Goal: Book appointment/travel/reservation

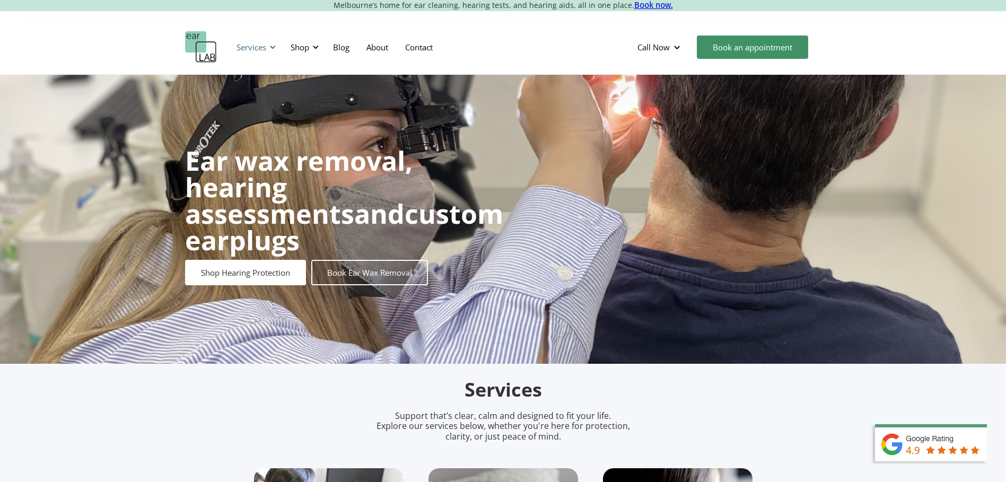
click at [269, 48] on div at bounding box center [272, 46] width 7 height 7
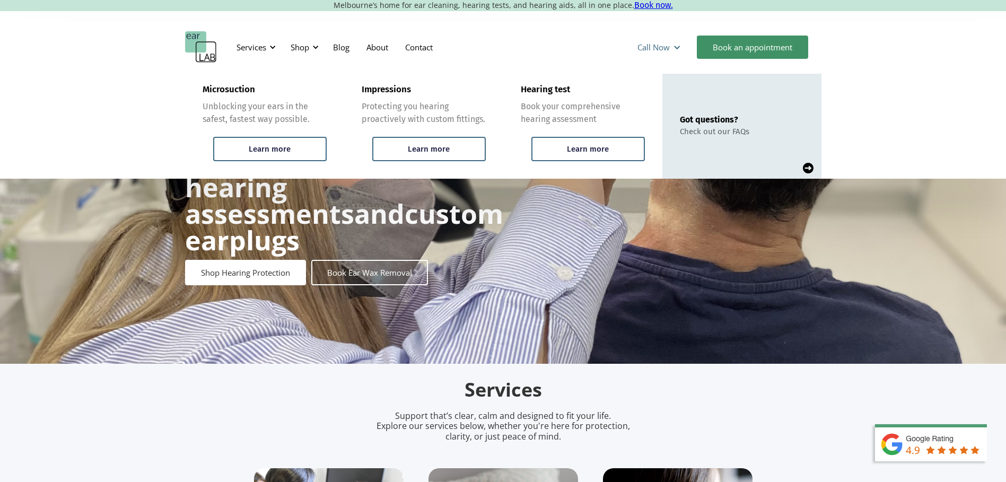
click at [668, 48] on div "Call Now" at bounding box center [653, 47] width 32 height 11
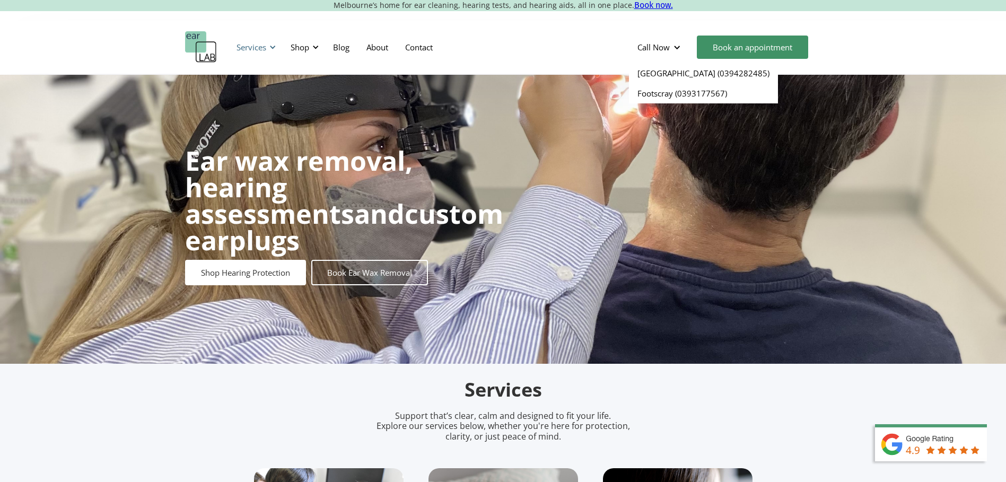
click at [249, 44] on div "Services" at bounding box center [252, 47] width 30 height 11
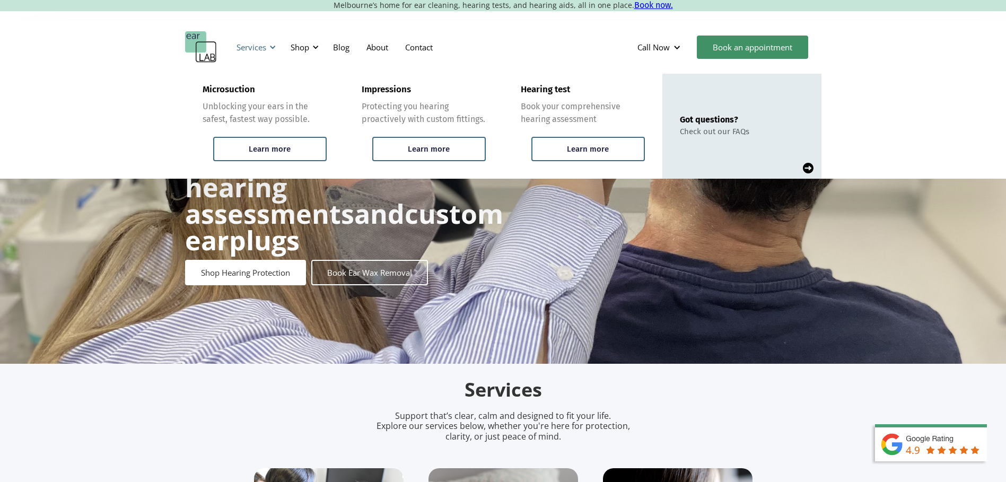
click at [270, 41] on div "Services" at bounding box center [254, 47] width 49 height 32
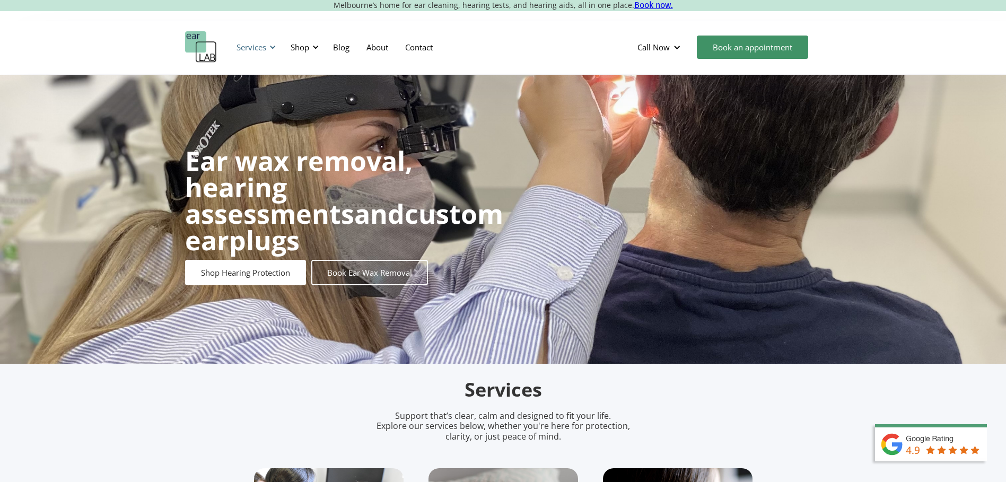
click at [270, 41] on div "Services" at bounding box center [254, 47] width 49 height 32
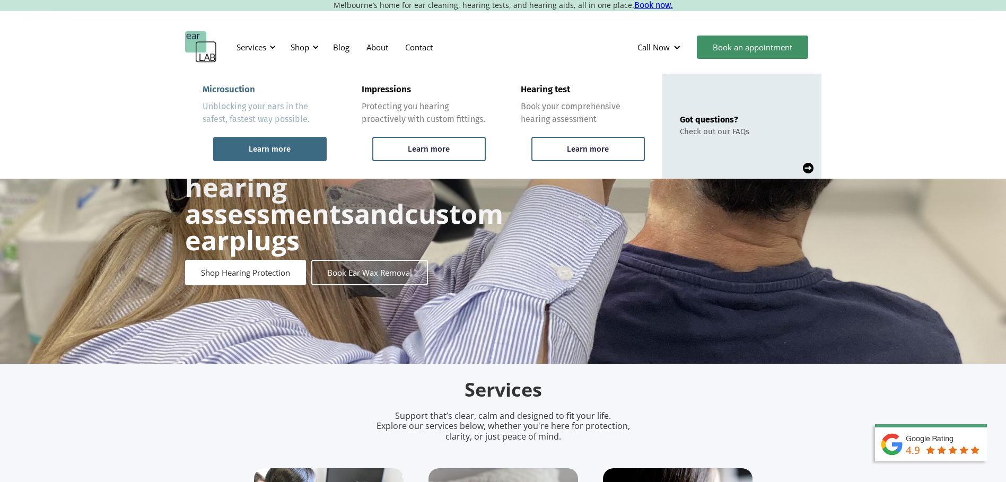
click at [272, 144] on div "Learn more" at bounding box center [270, 149] width 42 height 10
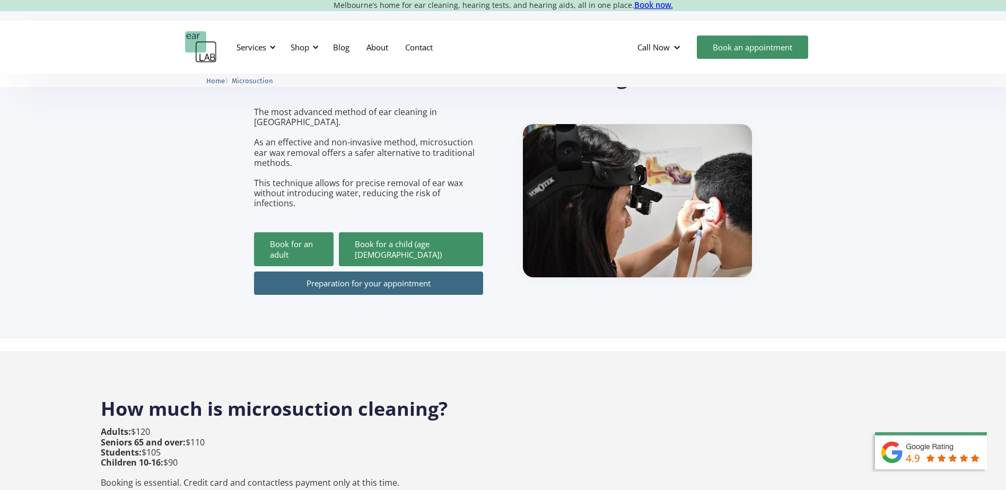
scroll to position [106, 0]
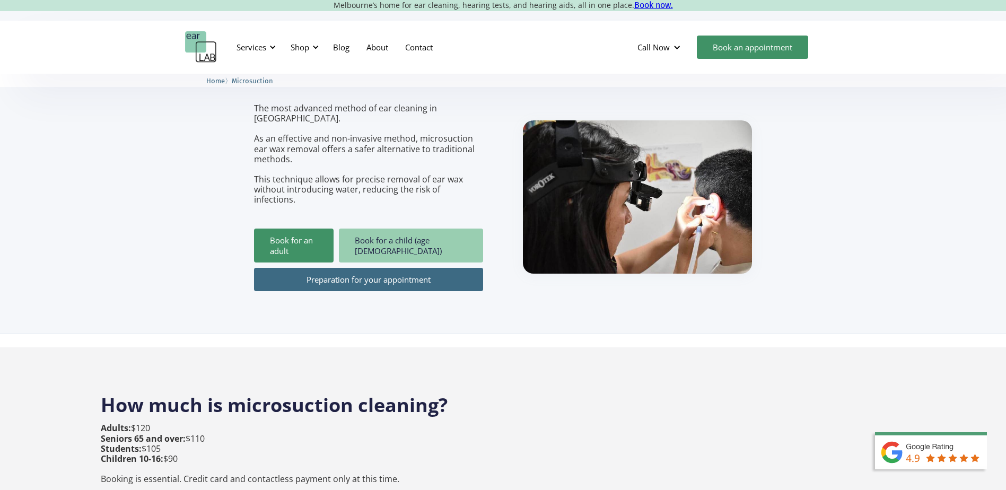
click at [412, 229] on link "Book for a child (age [DEMOGRAPHIC_DATA])" at bounding box center [411, 246] width 144 height 34
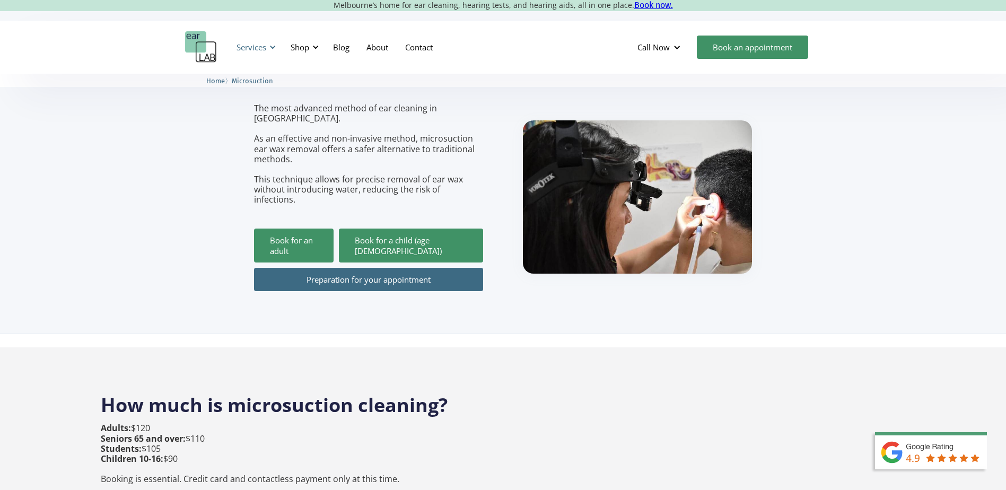
click at [273, 47] on div at bounding box center [272, 46] width 7 height 7
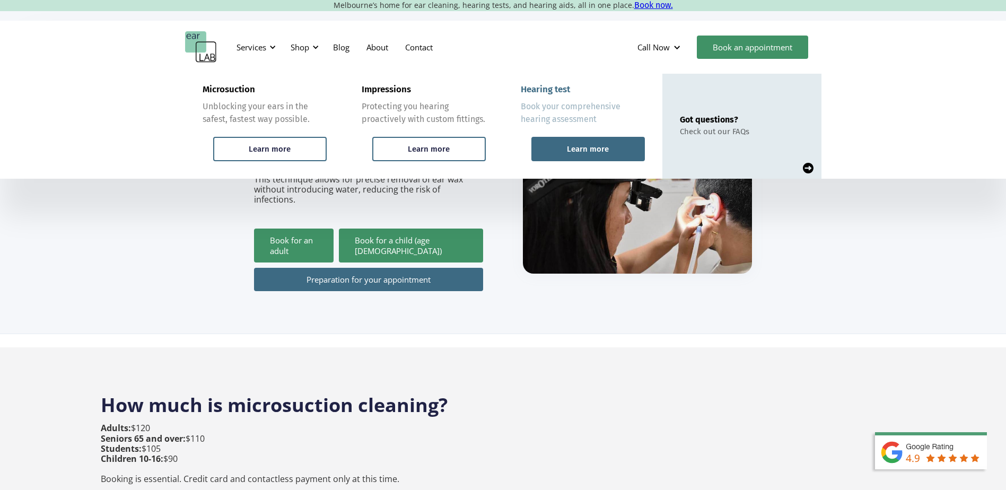
click at [548, 146] on div "Learn more" at bounding box center [587, 149] width 113 height 24
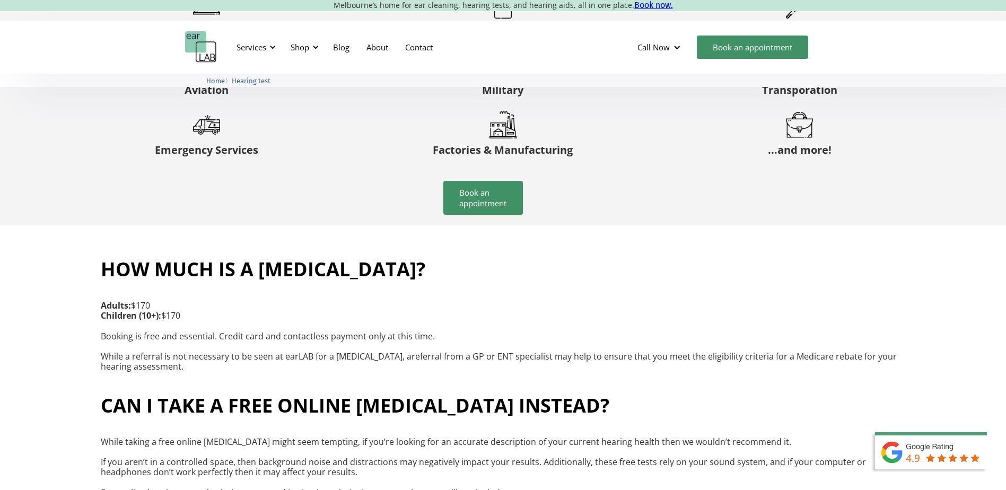
scroll to position [2068, 0]
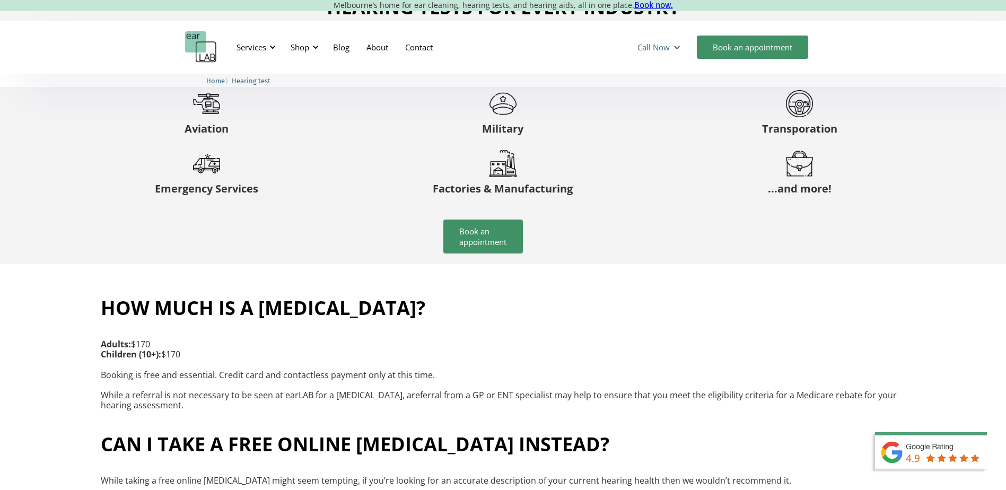
click at [667, 47] on div "Call Now" at bounding box center [653, 47] width 32 height 11
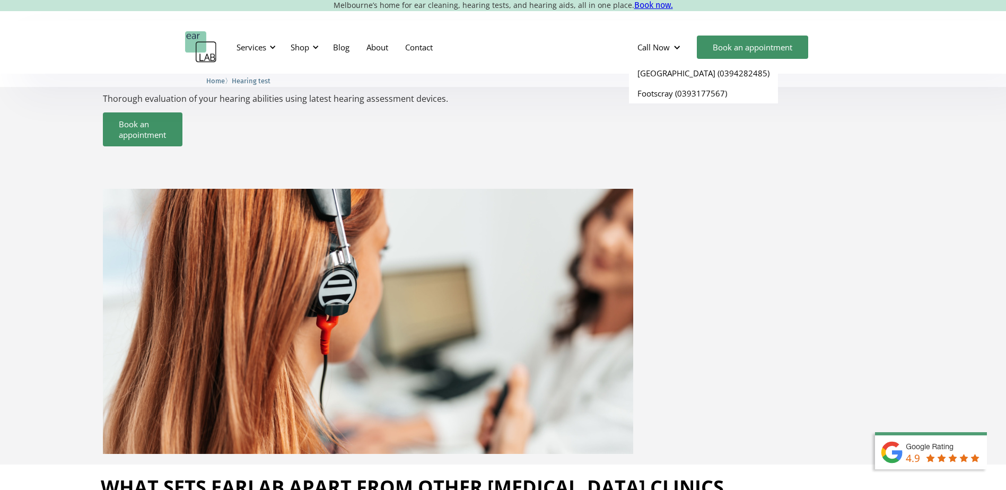
scroll to position [0, 0]
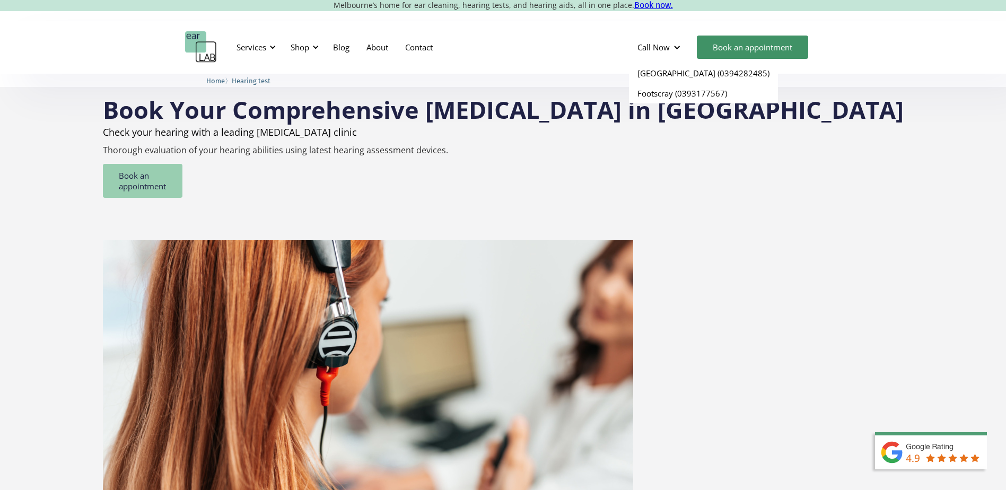
click at [182, 176] on link "Book an appointment" at bounding box center [143, 181] width 80 height 34
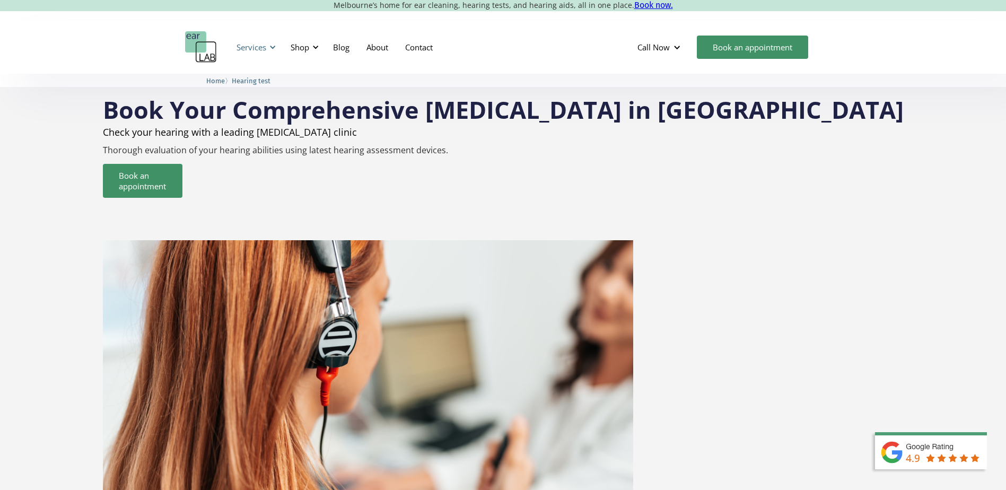
click at [275, 47] on div at bounding box center [272, 46] width 7 height 7
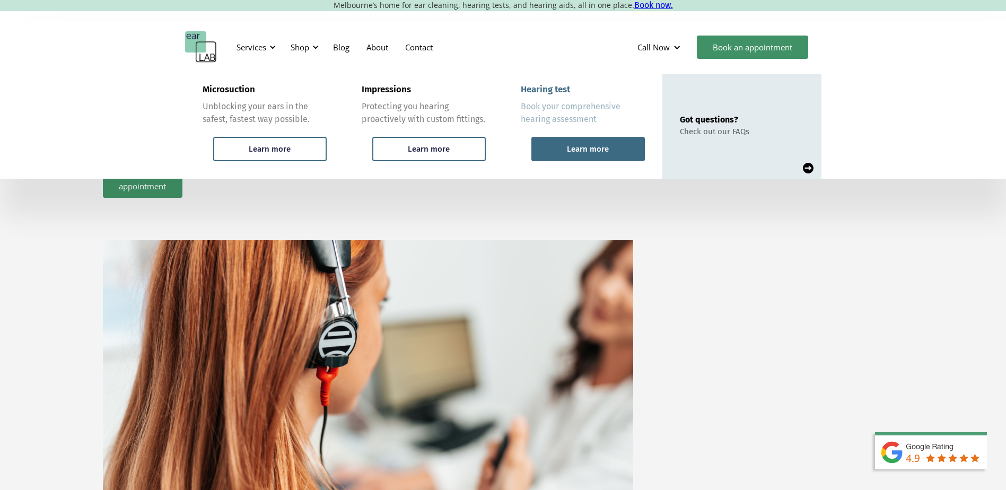
click at [619, 151] on div "Learn more" at bounding box center [587, 149] width 113 height 24
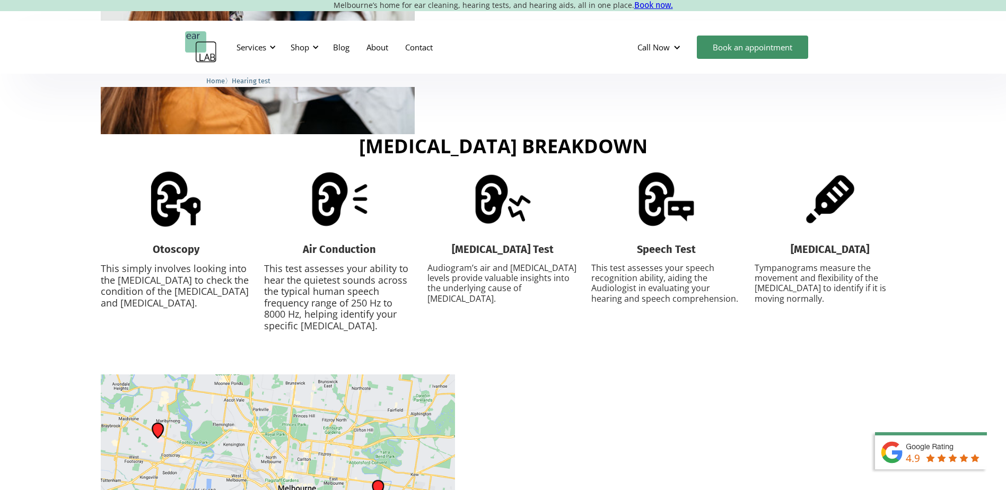
scroll to position [1167, 0]
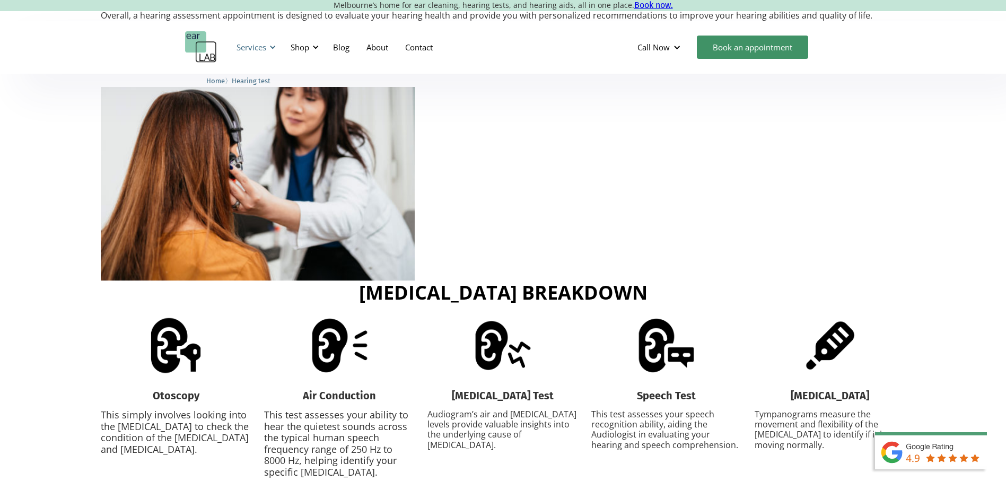
click at [253, 47] on div "Services" at bounding box center [252, 47] width 30 height 11
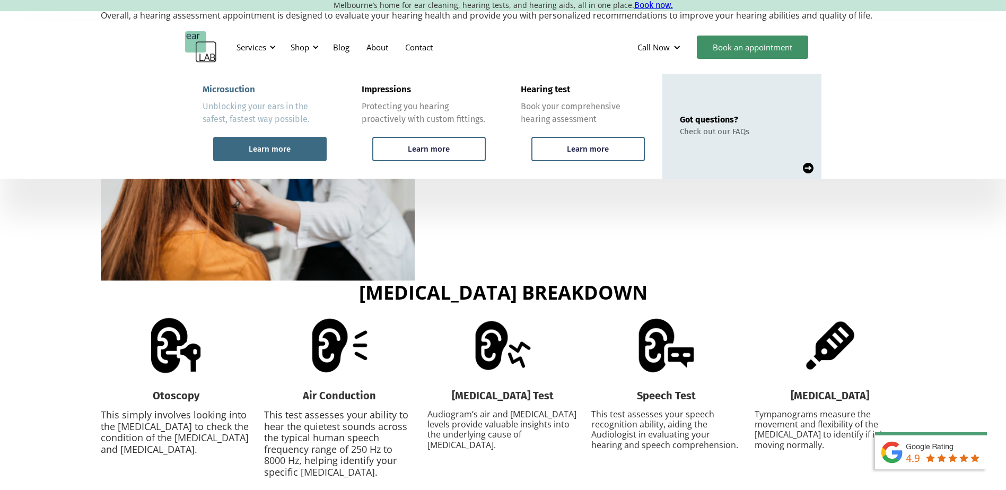
click at [289, 144] on div "Learn more" at bounding box center [270, 149] width 42 height 10
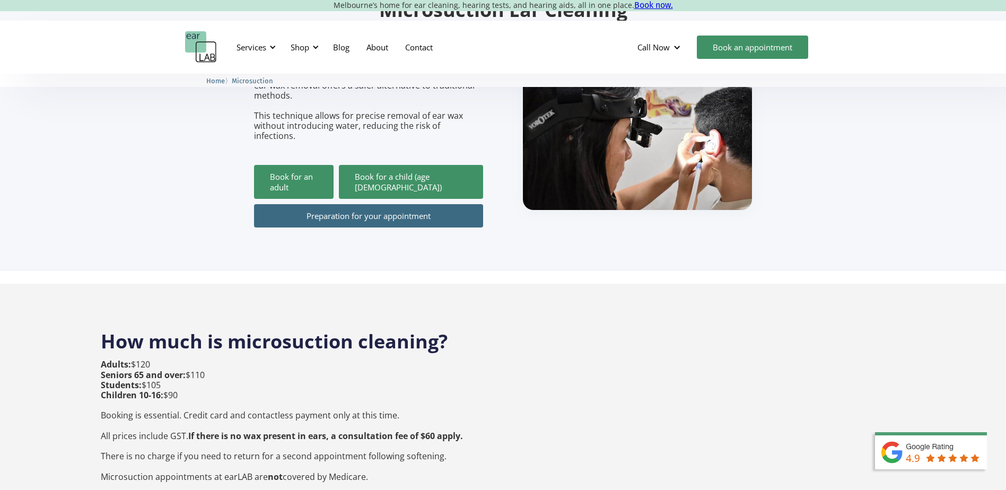
scroll to position [212, 0]
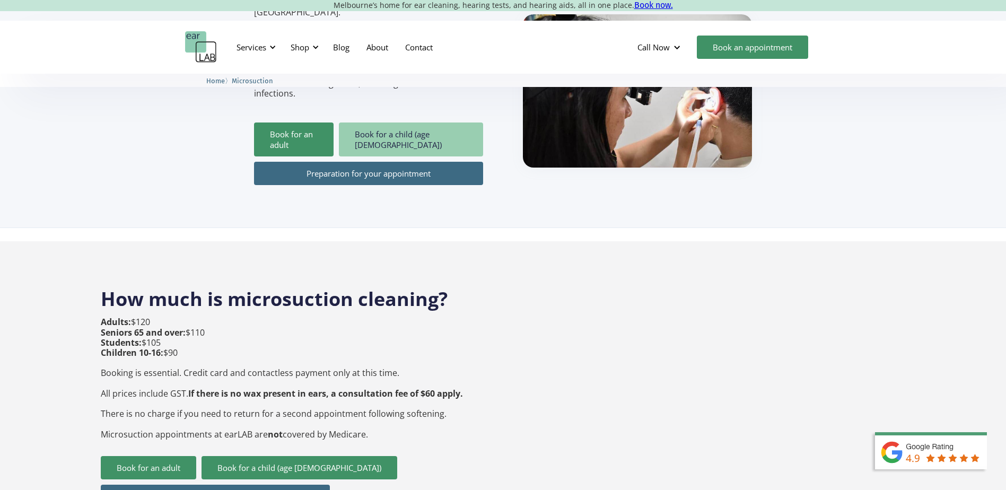
click at [390, 123] on link "Book for a child (age [DEMOGRAPHIC_DATA])" at bounding box center [411, 140] width 144 height 34
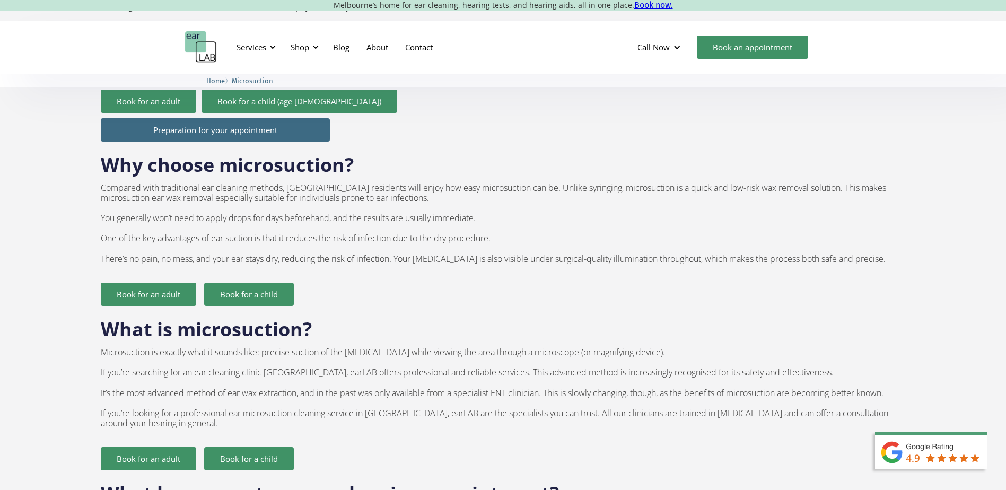
scroll to position [583, 0]
